Goal: Information Seeking & Learning: Find specific fact

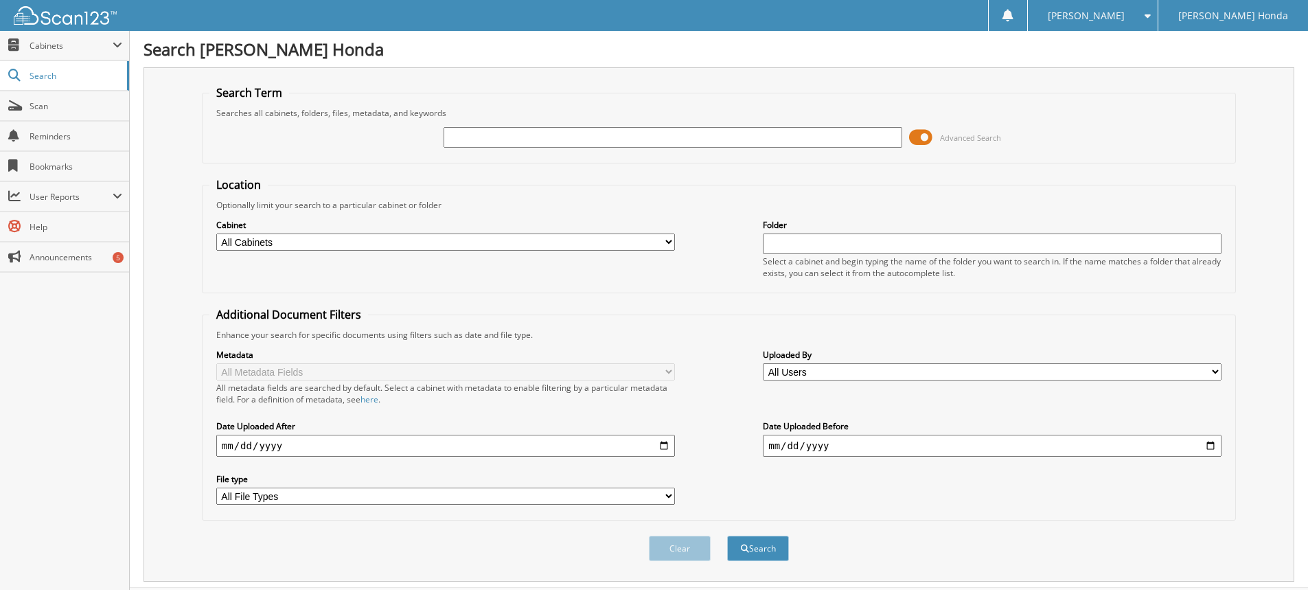
click at [520, 135] on input "text" at bounding box center [673, 137] width 459 height 21
type input "340743A"
click at [727, 536] on button "Search" at bounding box center [758, 548] width 62 height 25
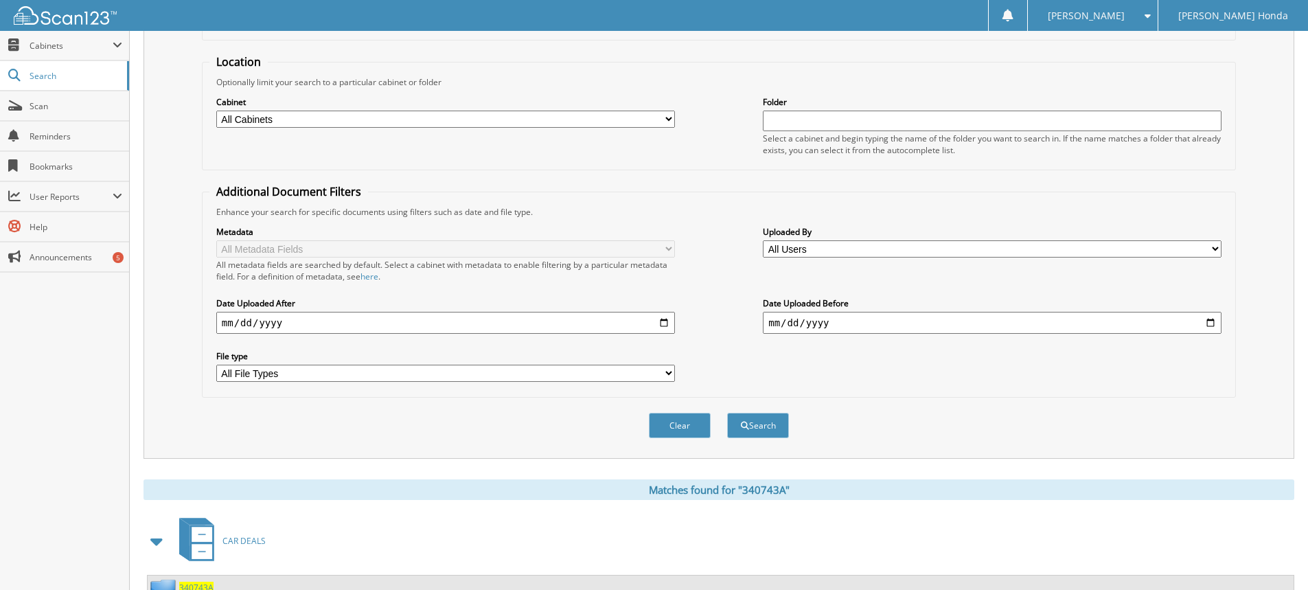
scroll to position [231, 0]
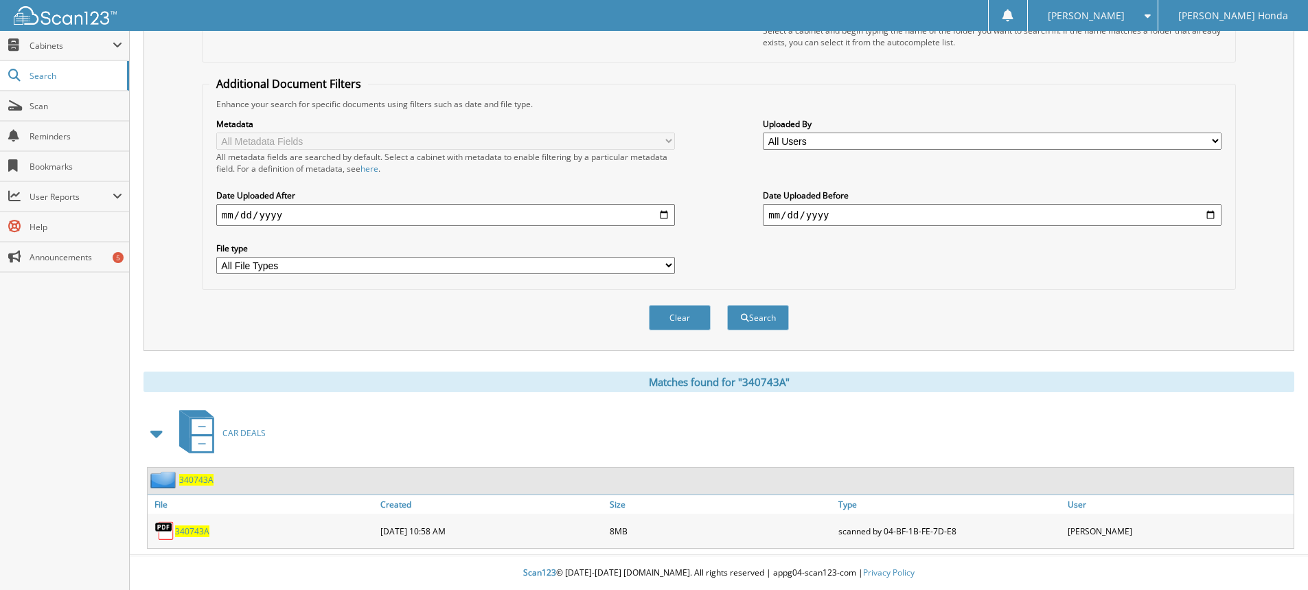
click at [187, 532] on span "340743A" at bounding box center [192, 531] width 34 height 12
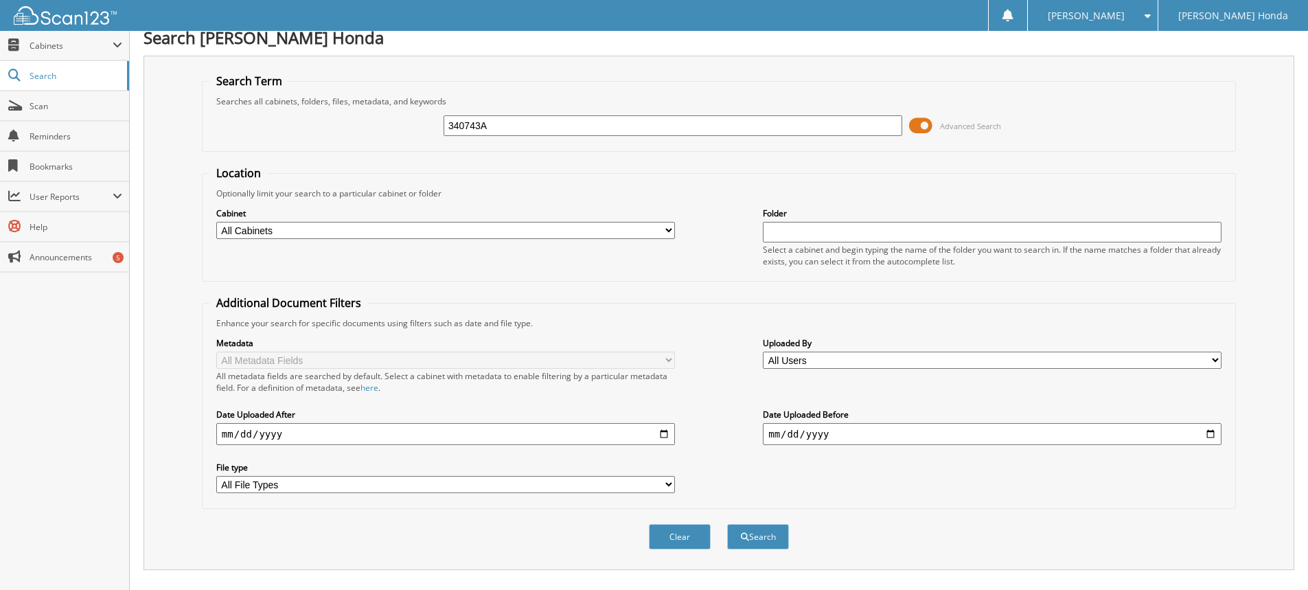
scroll to position [0, 0]
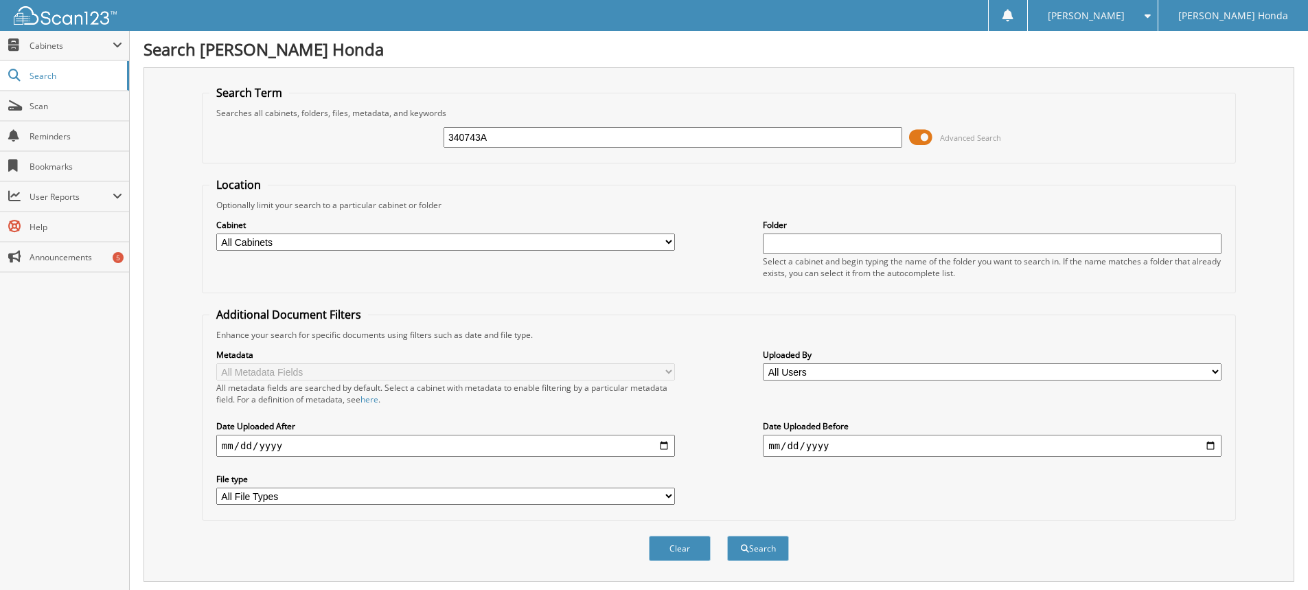
click at [530, 138] on input "340743A" at bounding box center [673, 137] width 459 height 21
type input "3"
type input "354312A"
click at [727, 536] on button "Search" at bounding box center [758, 548] width 62 height 25
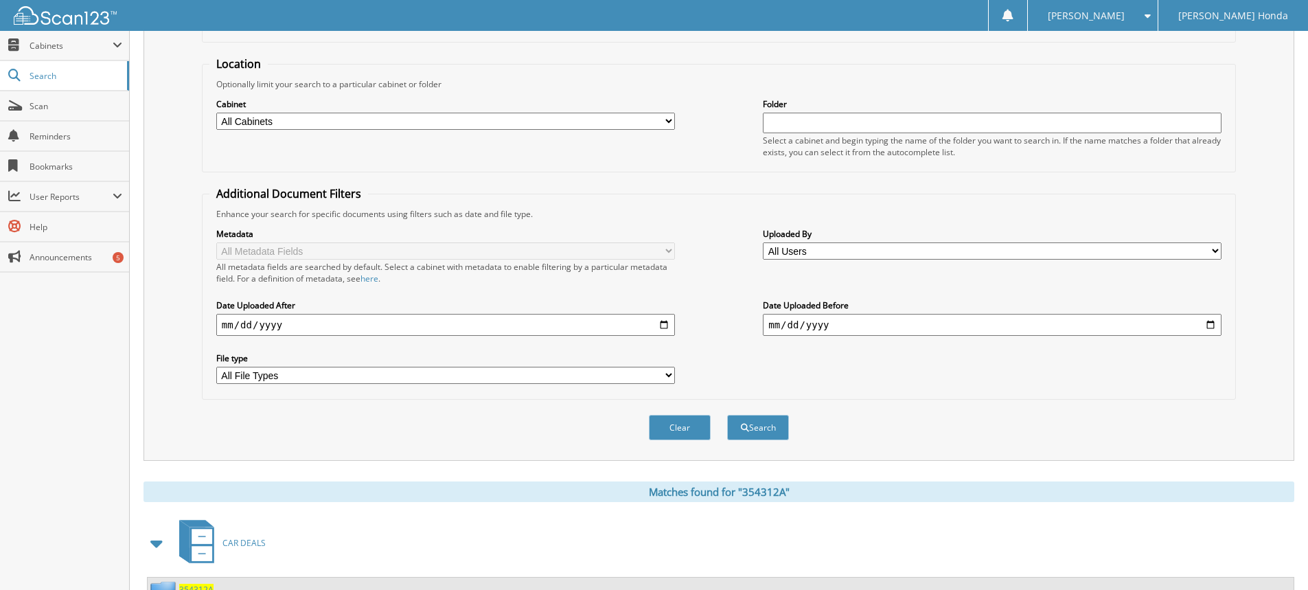
scroll to position [266, 0]
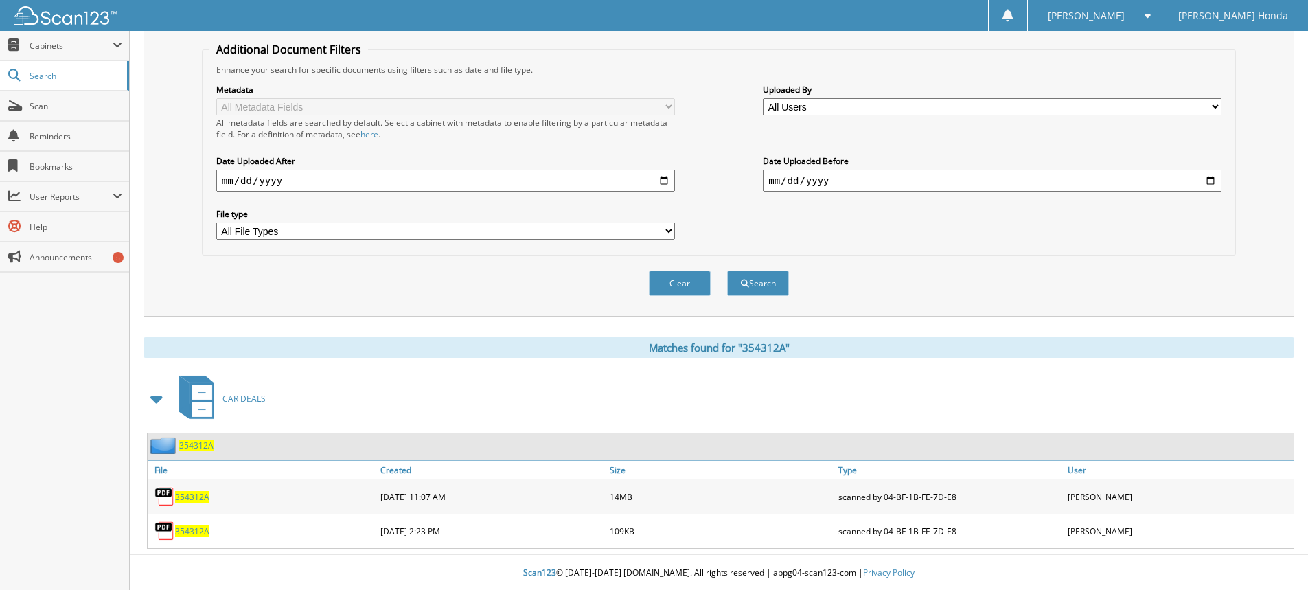
click at [192, 496] on span "354312A" at bounding box center [192, 497] width 34 height 12
